Goal: Information Seeking & Learning: Learn about a topic

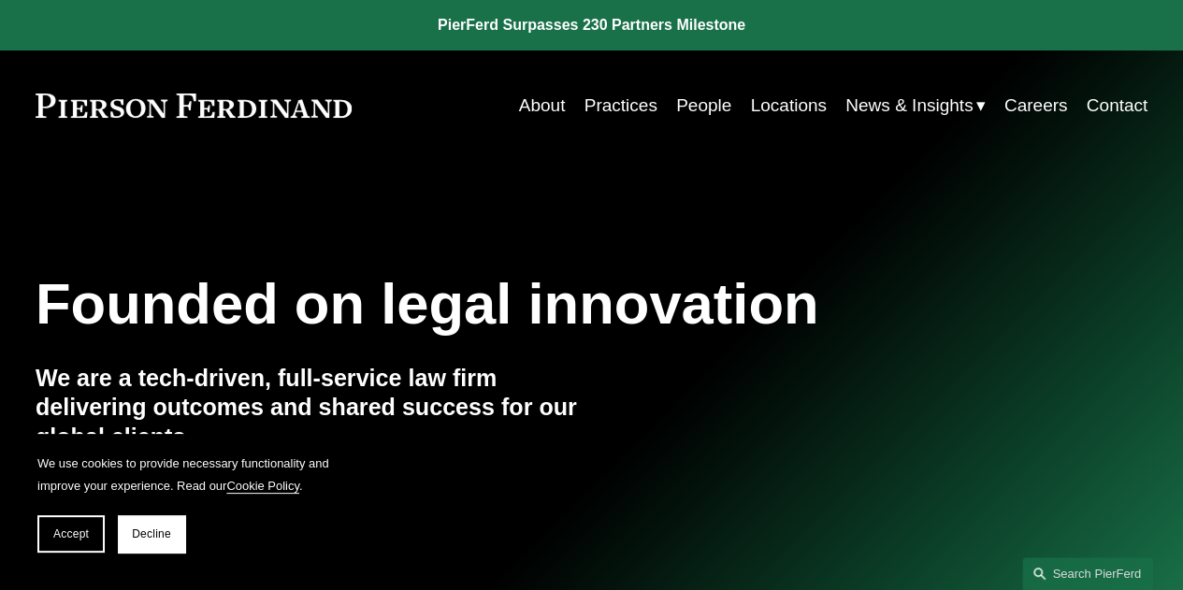
click at [696, 102] on link "People" at bounding box center [703, 106] width 55 height 36
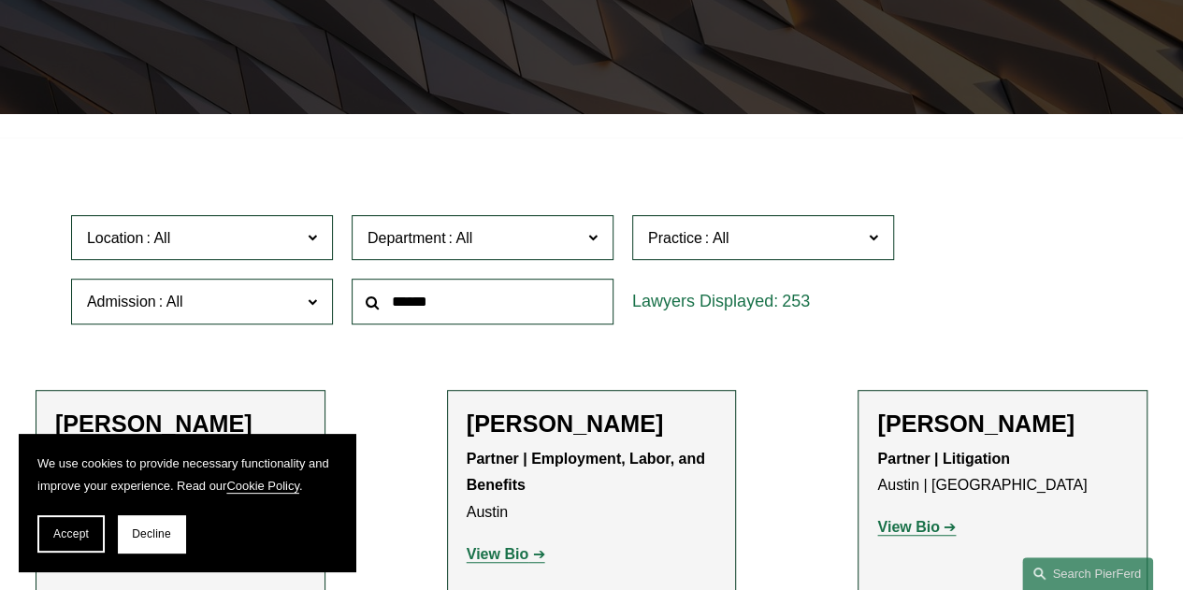
scroll to position [374, 0]
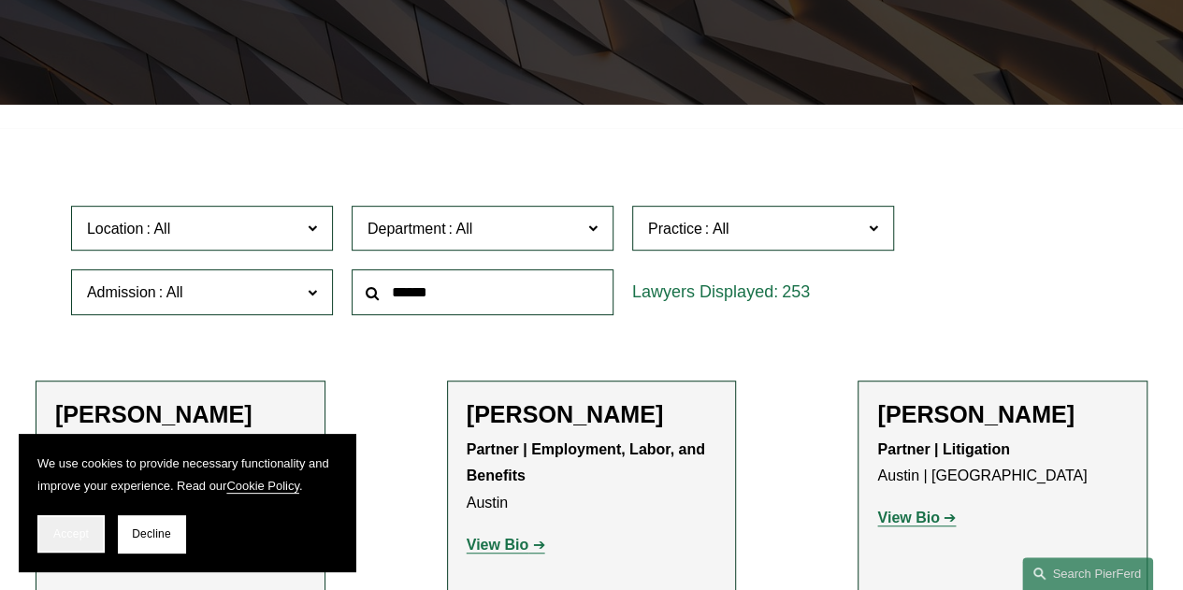
click at [77, 532] on span "Accept" at bounding box center [71, 533] width 36 height 13
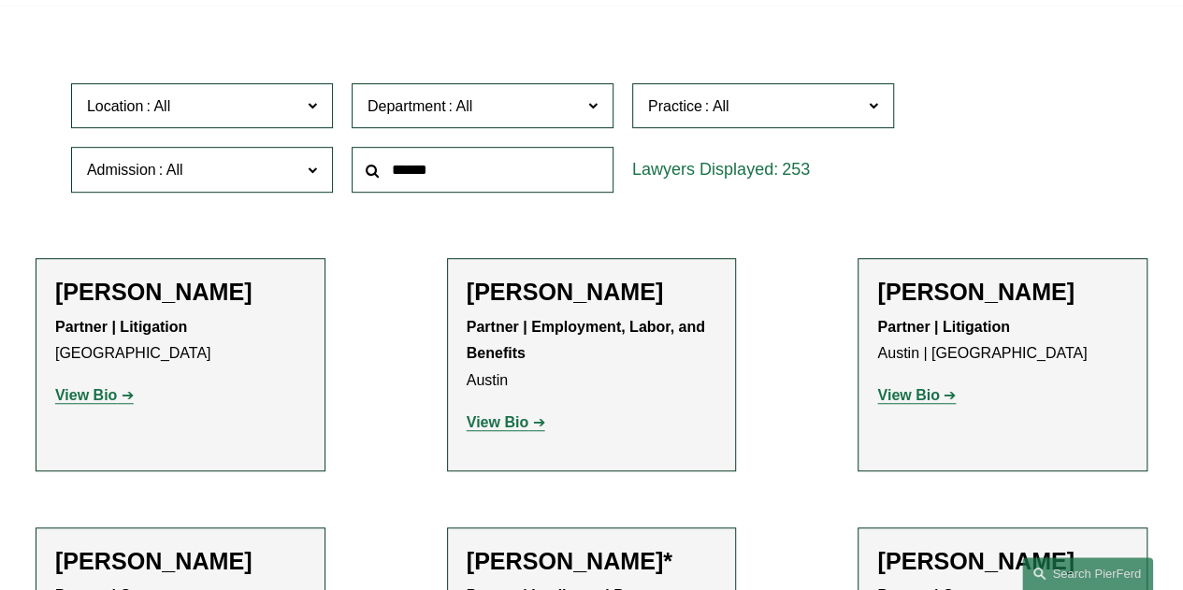
scroll to position [468, 0]
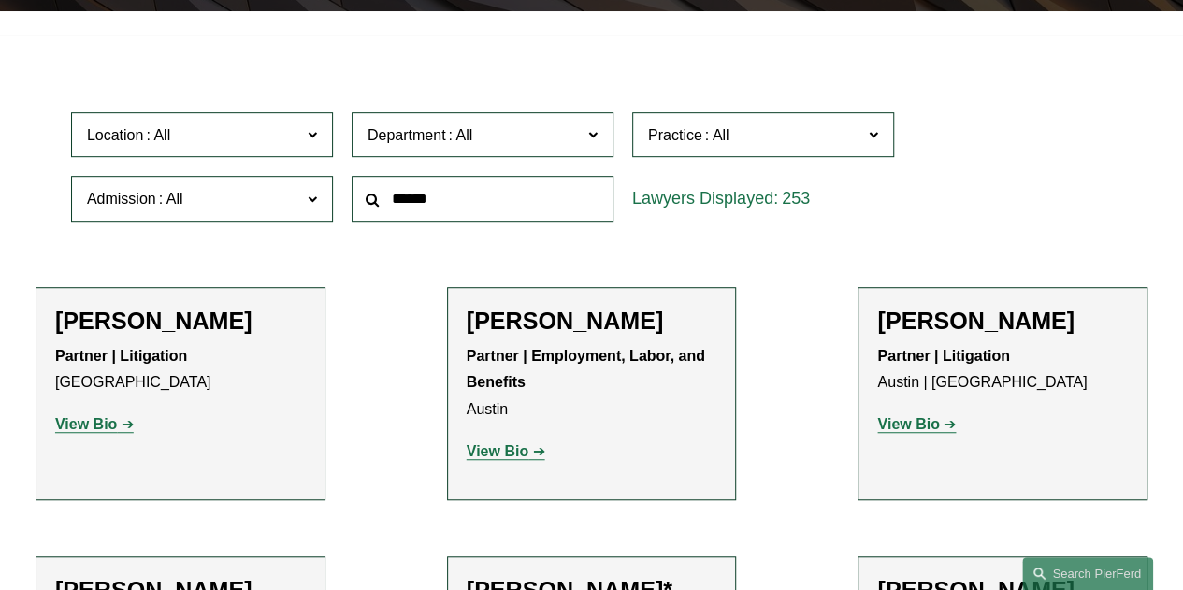
click at [454, 209] on input "text" at bounding box center [483, 199] width 262 height 46
click at [515, 193] on input "text" at bounding box center [483, 199] width 262 height 46
paste input "*******"
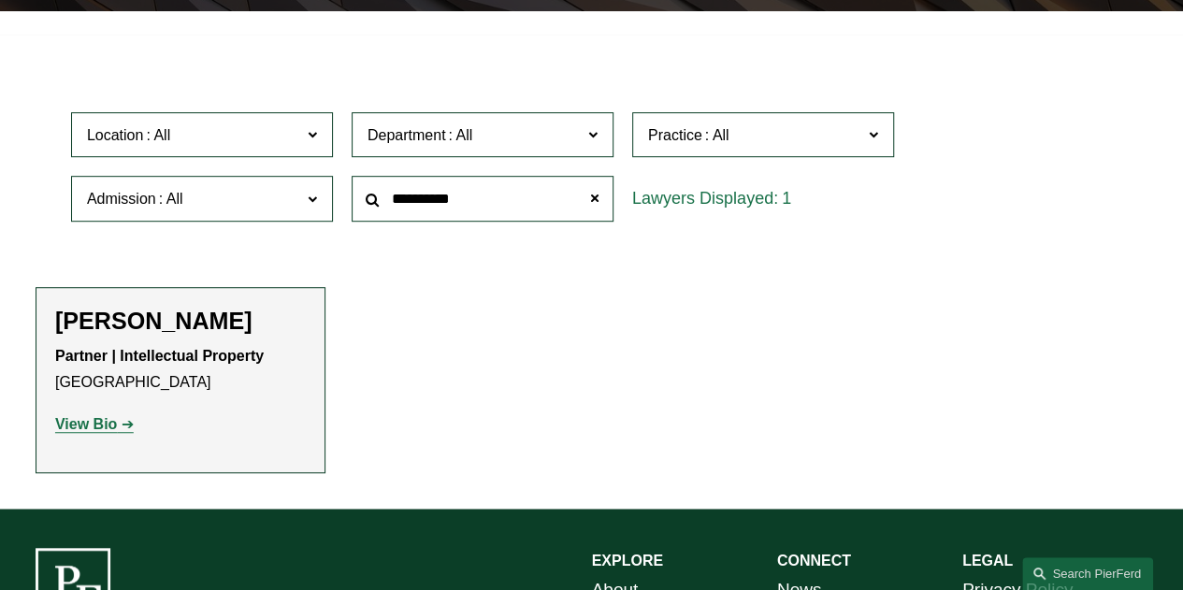
type input "**********"
click at [103, 432] on strong "View Bio" at bounding box center [86, 424] width 62 height 16
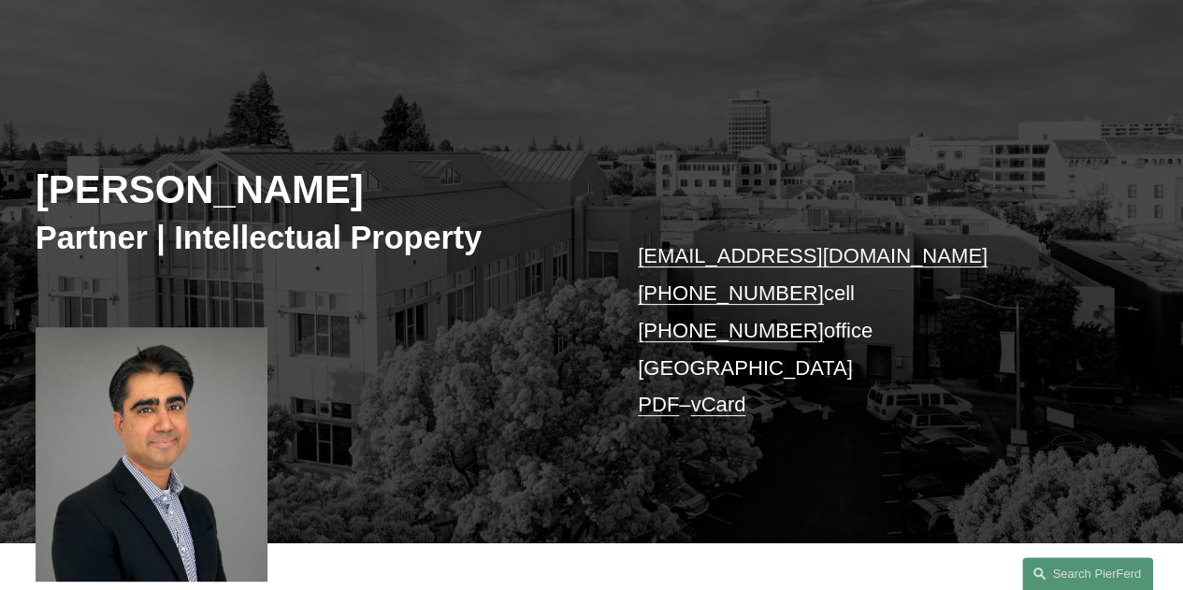
scroll to position [187, 0]
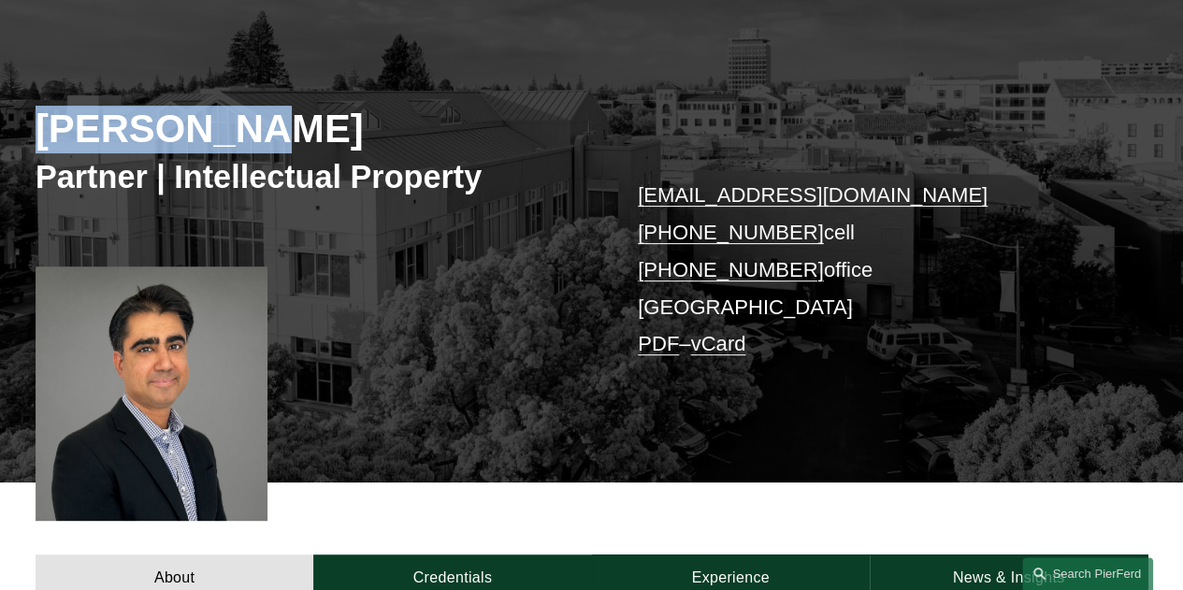
drag, startPoint x: 268, startPoint y: 131, endPoint x: 0, endPoint y: 133, distance: 268.4
click at [0, 133] on div "Sid Kapoor Partner | Intellectual Property sid.kapoor@pierferd.com +1.908.489.9…" at bounding box center [591, 245] width 1183 height 472
copy h2 "[PERSON_NAME]"
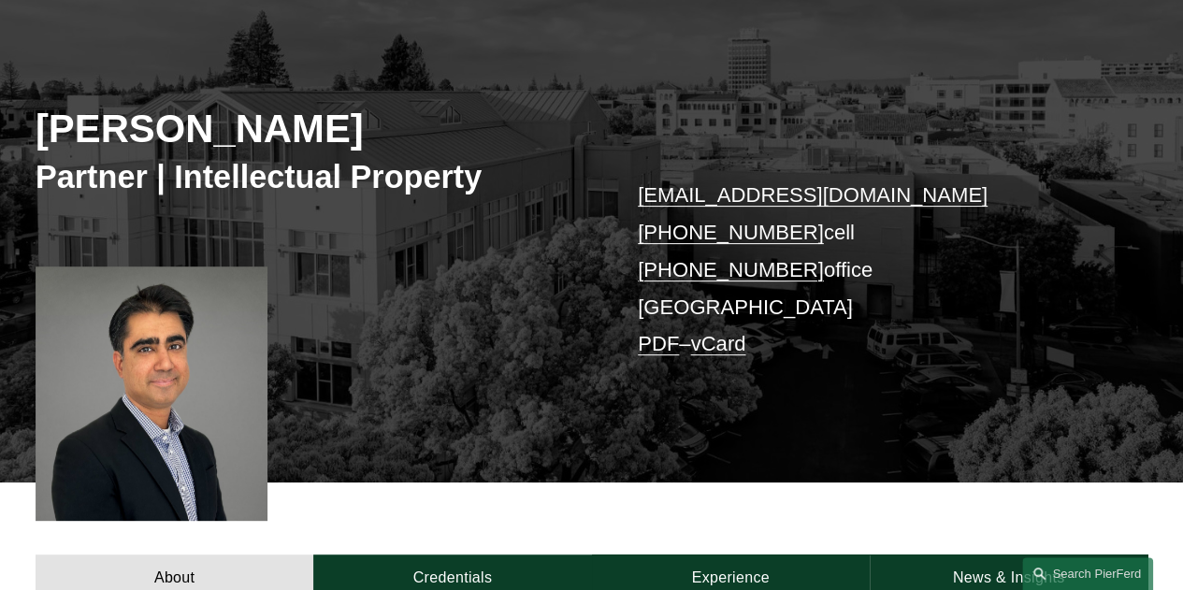
click at [160, 384] on div at bounding box center [152, 393] width 232 height 254
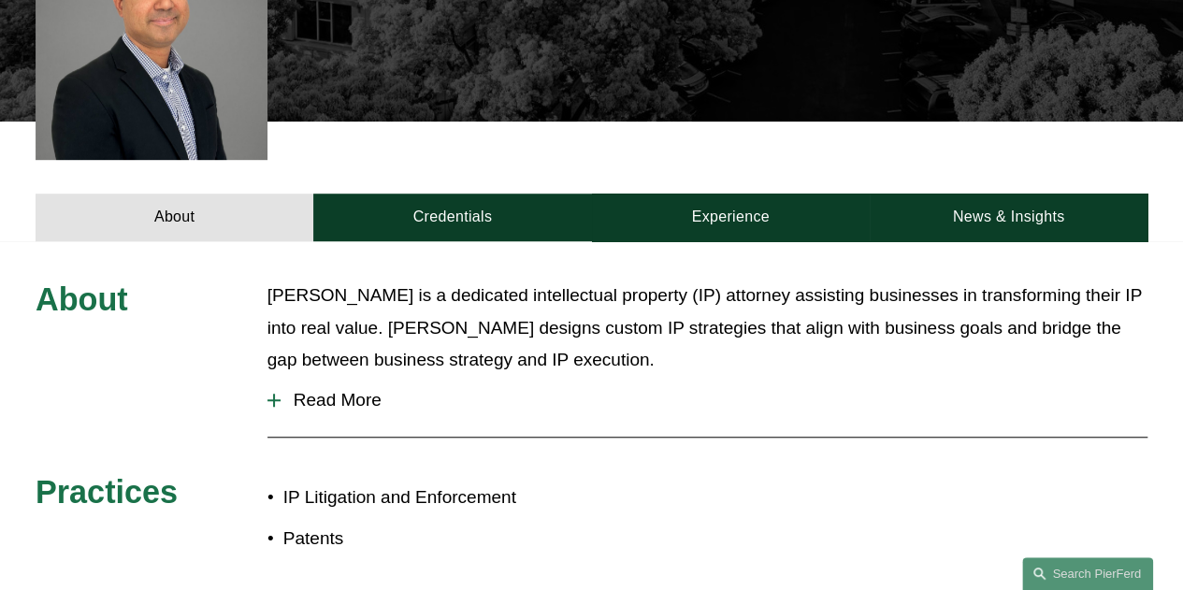
scroll to position [561, 0]
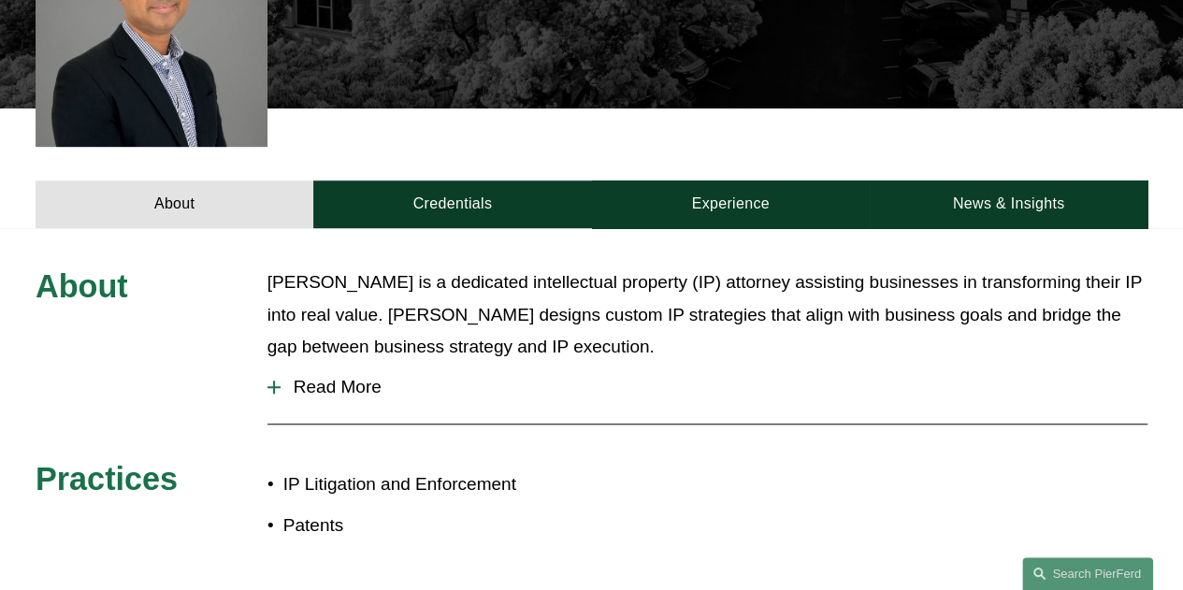
click at [353, 394] on span "Read More" at bounding box center [714, 387] width 867 height 21
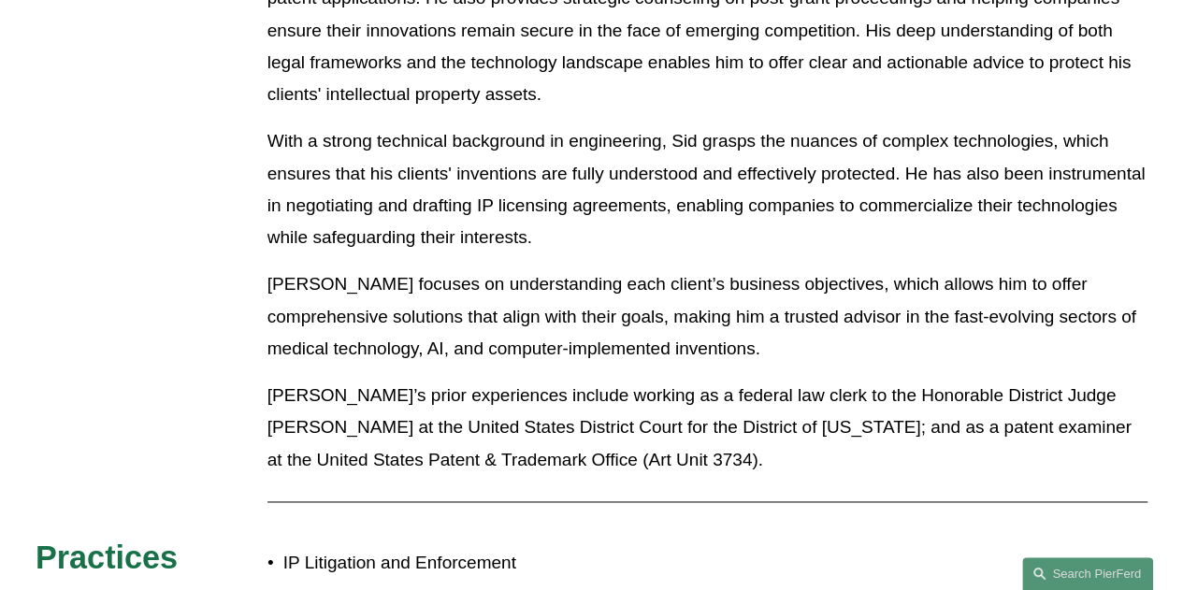
scroll to position [1122, 0]
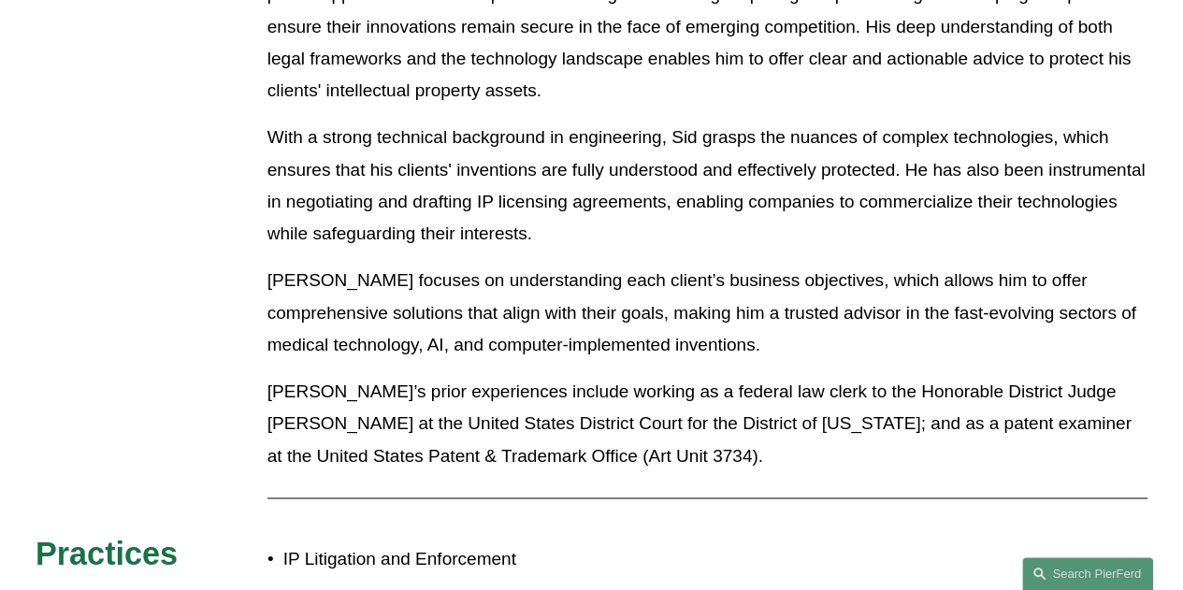
click at [571, 436] on p "Sid’s prior experiences include working as a federal law clerk to the Honorable…" at bounding box center [707, 424] width 880 height 96
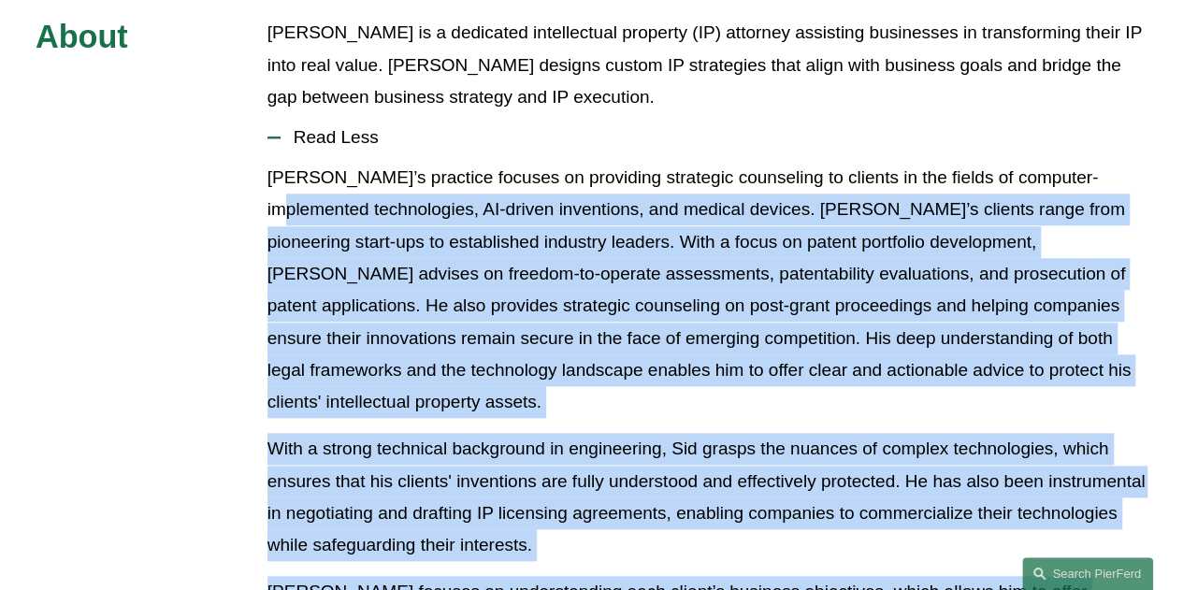
scroll to position [748, 0]
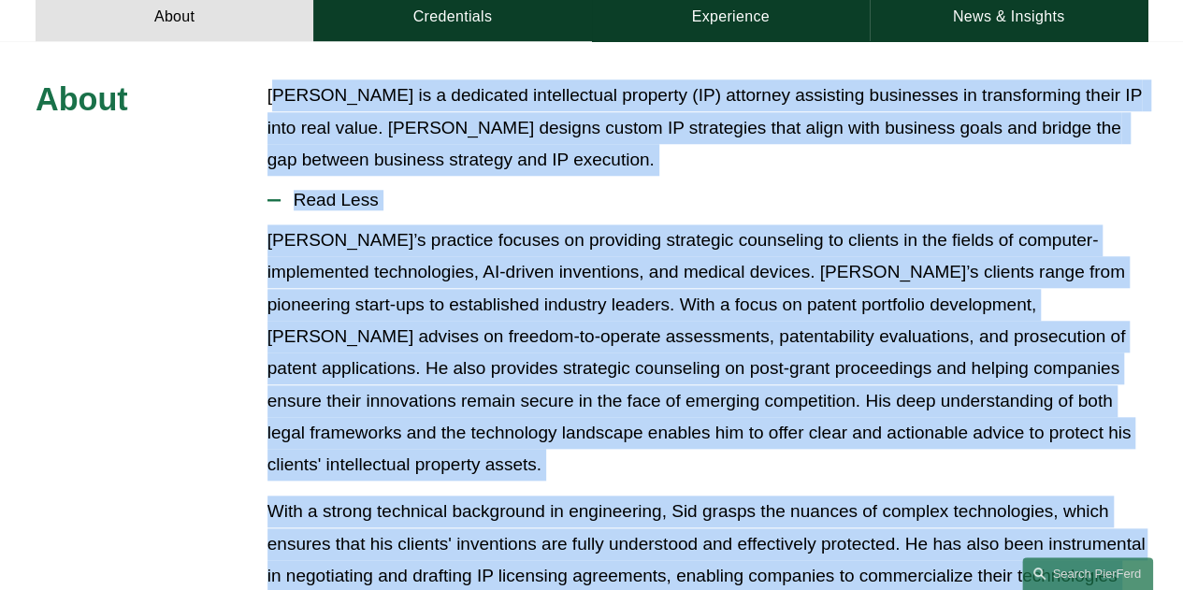
drag, startPoint x: 555, startPoint y: 432, endPoint x: 273, endPoint y: 104, distance: 432.4
click at [273, 104] on div "About Sid is a dedicated intellectual property (IP) attorney assisting business…" at bounding box center [591, 541] width 1183 height 924
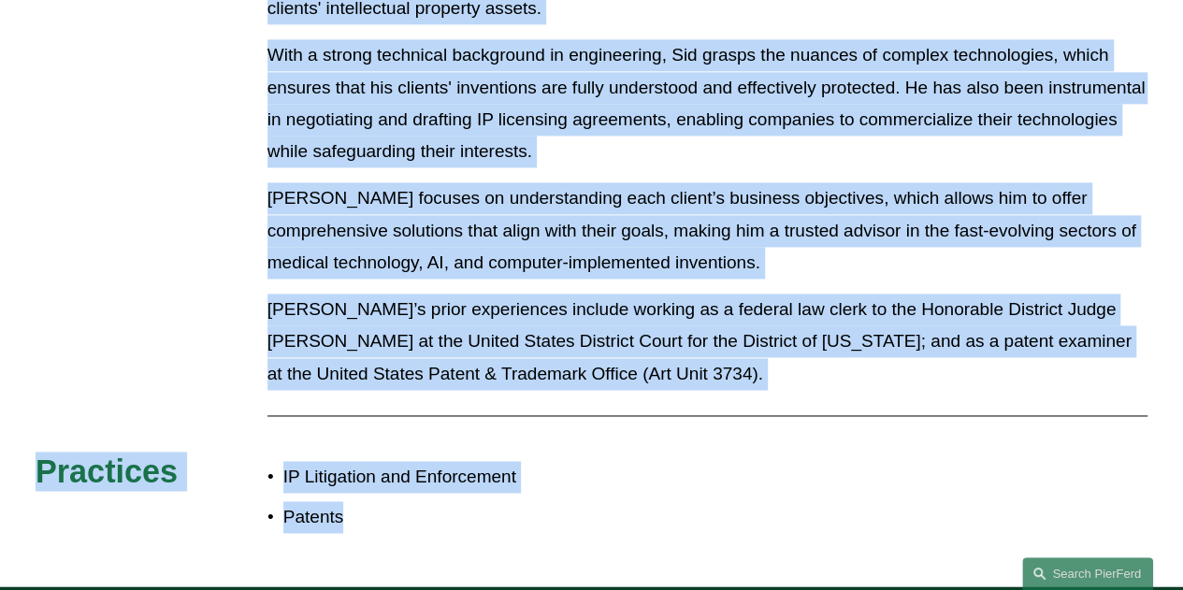
scroll to position [1403, 0]
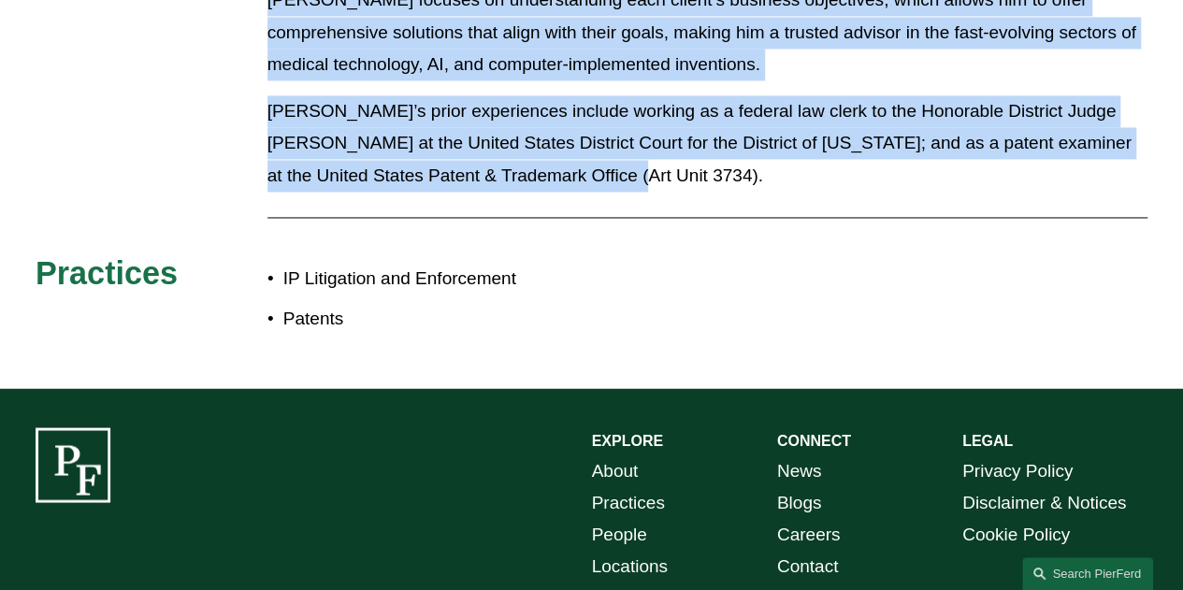
drag, startPoint x: 271, startPoint y: 104, endPoint x: 567, endPoint y: 148, distance: 298.7
copy div "Sid is a dedicated intellectual property (IP) attorney assisting businesses in …"
